Goal: Task Accomplishment & Management: Use online tool/utility

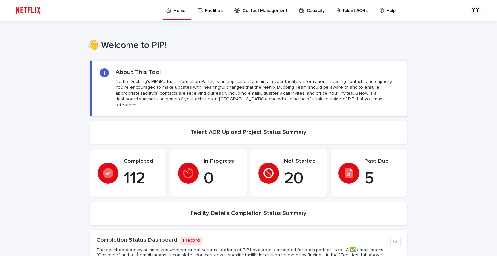
click at [349, 13] on p "Talent AORs" at bounding box center [355, 7] width 26 height 14
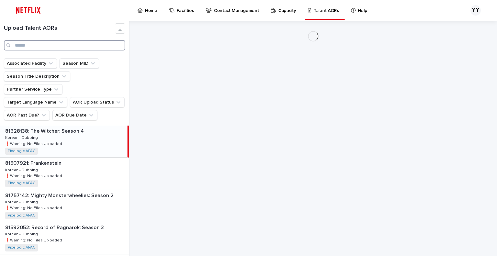
click at [73, 42] on input "Search" at bounding box center [64, 45] width 121 height 10
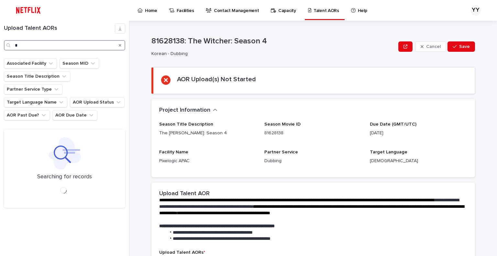
type input "*"
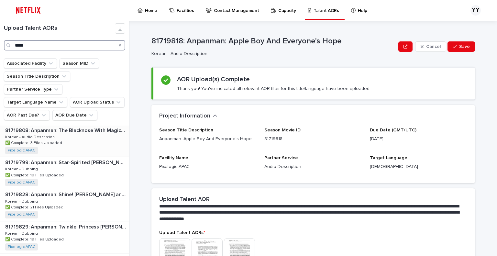
scroll to position [291, 0]
type input "*****"
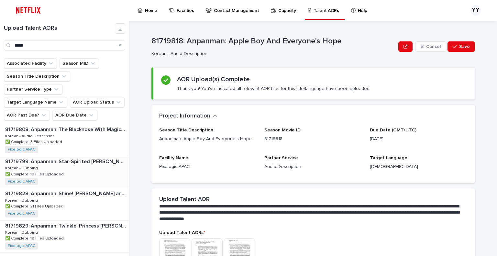
click at [89, 161] on div "81719799: Anpanman: Star-Spirited [PERSON_NAME] 81719799: Anpanman: Star-Spirit…" at bounding box center [64, 172] width 129 height 32
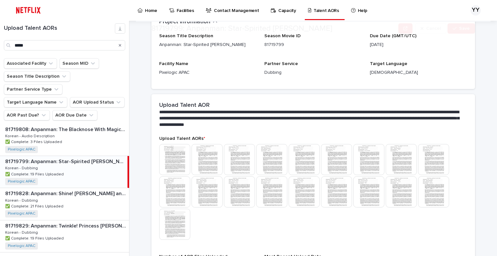
scroll to position [177, 0]
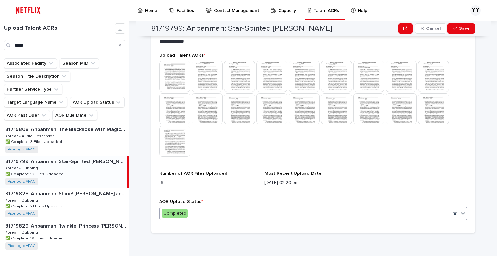
click at [232, 215] on div "Completed" at bounding box center [306, 213] width 292 height 11
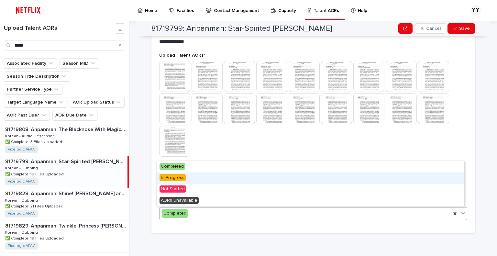
click at [189, 180] on div "In Progress" at bounding box center [311, 178] width 308 height 11
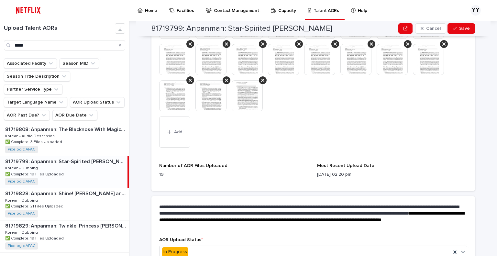
scroll to position [295, 0]
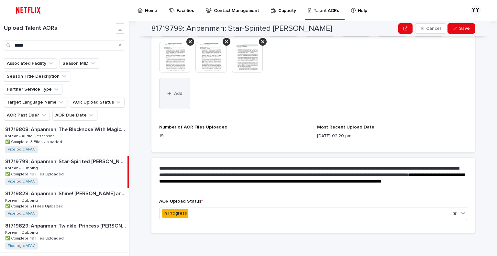
click at [175, 96] on button "Add" at bounding box center [174, 93] width 31 height 31
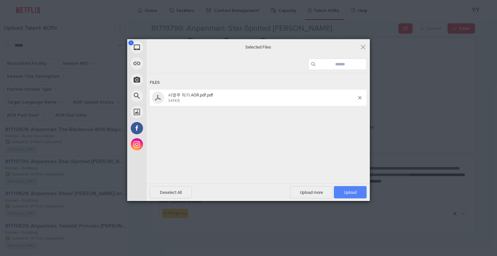
click at [343, 190] on span "Upload 1" at bounding box center [350, 192] width 33 height 12
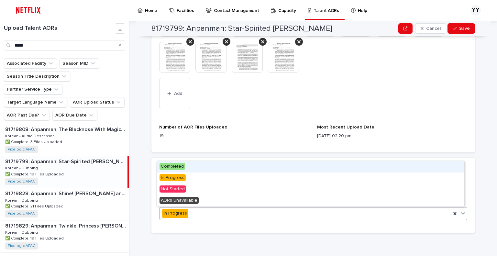
click at [202, 212] on div "In Progress" at bounding box center [306, 213] width 292 height 11
click at [188, 169] on div "Completed" at bounding box center [311, 166] width 308 height 11
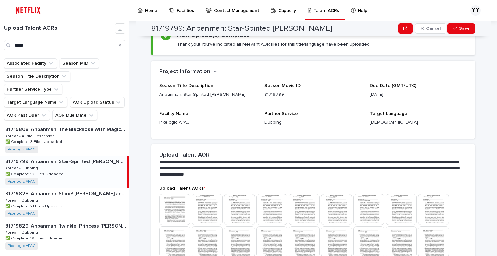
scroll to position [0, 0]
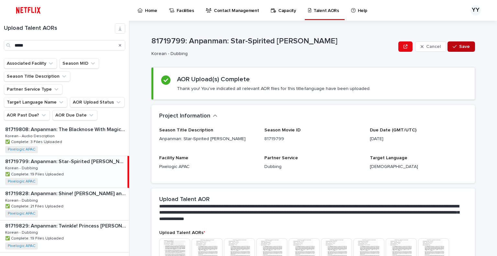
click at [459, 49] on span "Save" at bounding box center [464, 46] width 11 height 5
